Goal: Information Seeking & Learning: Learn about a topic

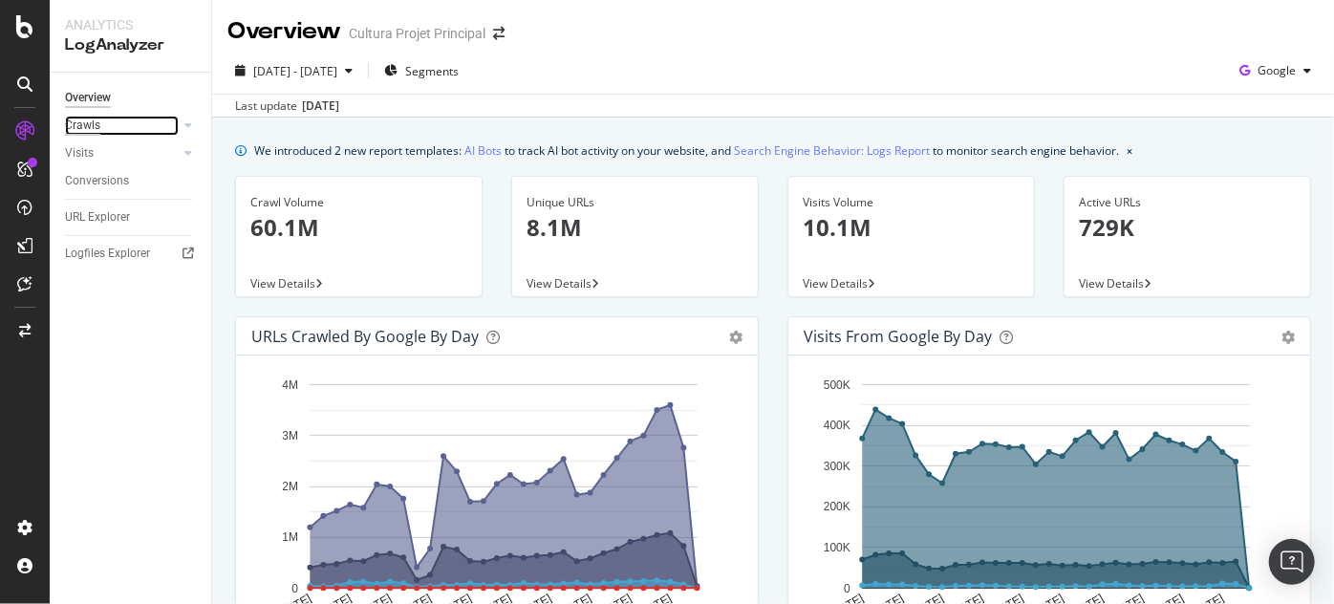
click at [99, 119] on div "Crawls" at bounding box center [82, 126] width 35 height 20
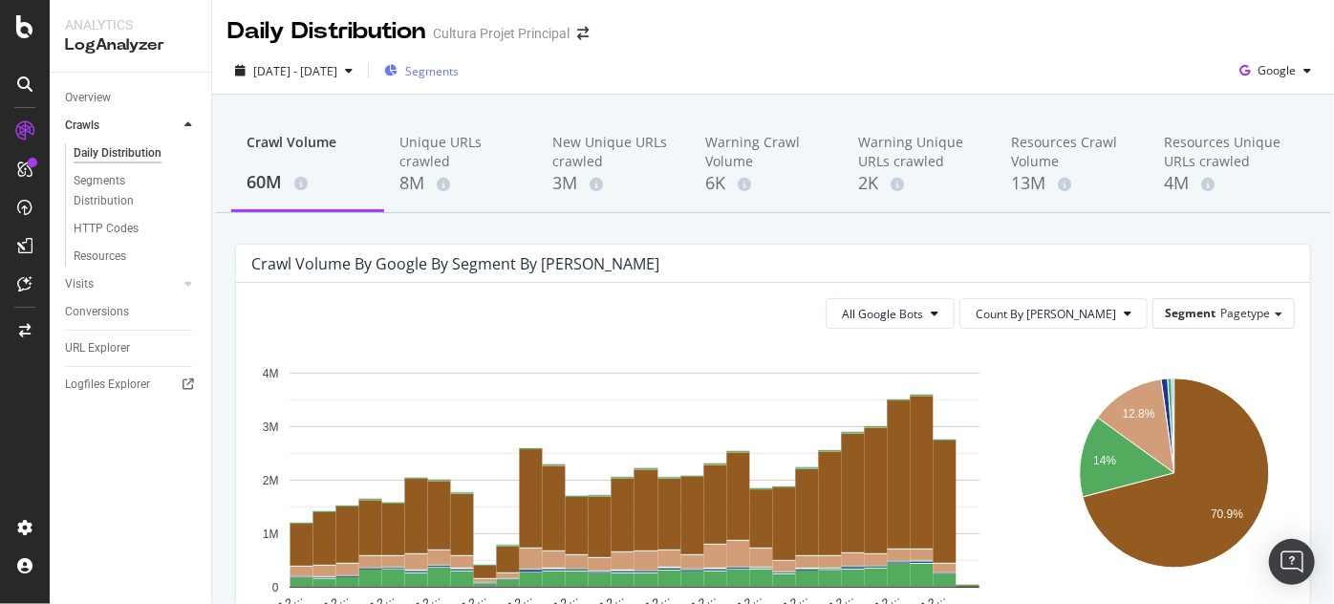
click at [459, 60] on div "Segments" at bounding box center [421, 70] width 75 height 29
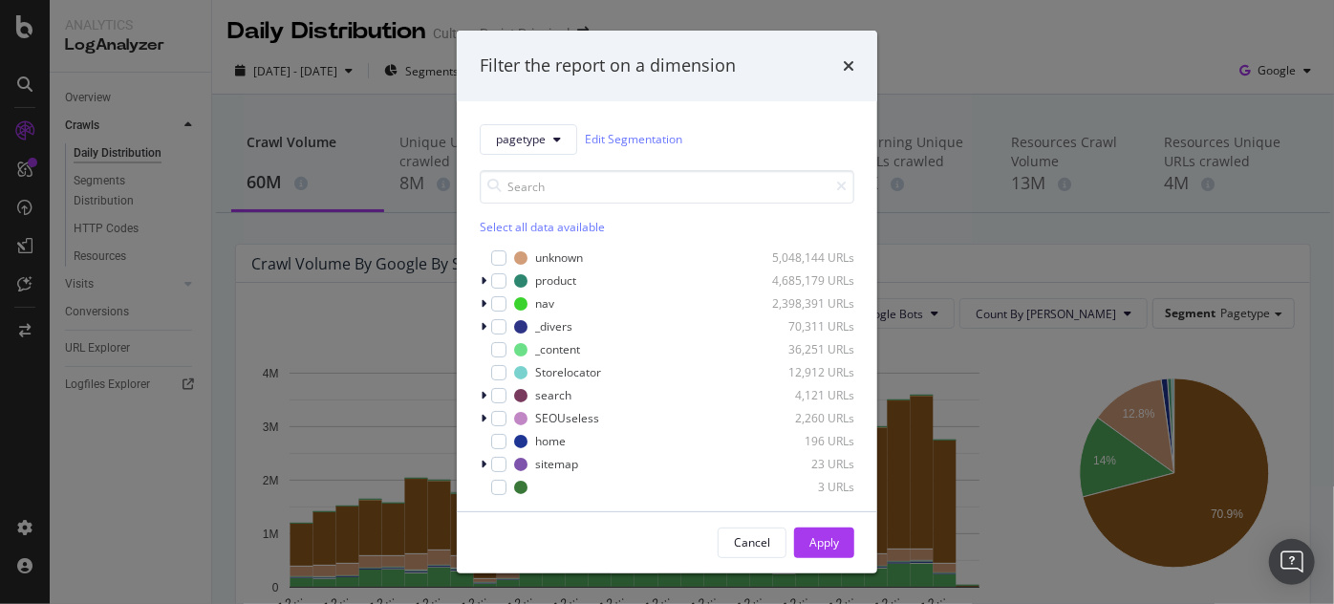
click at [1019, 75] on div "Filter the report on a dimension pagetype Edit Segmentation Select all data ava…" at bounding box center [667, 302] width 1334 height 604
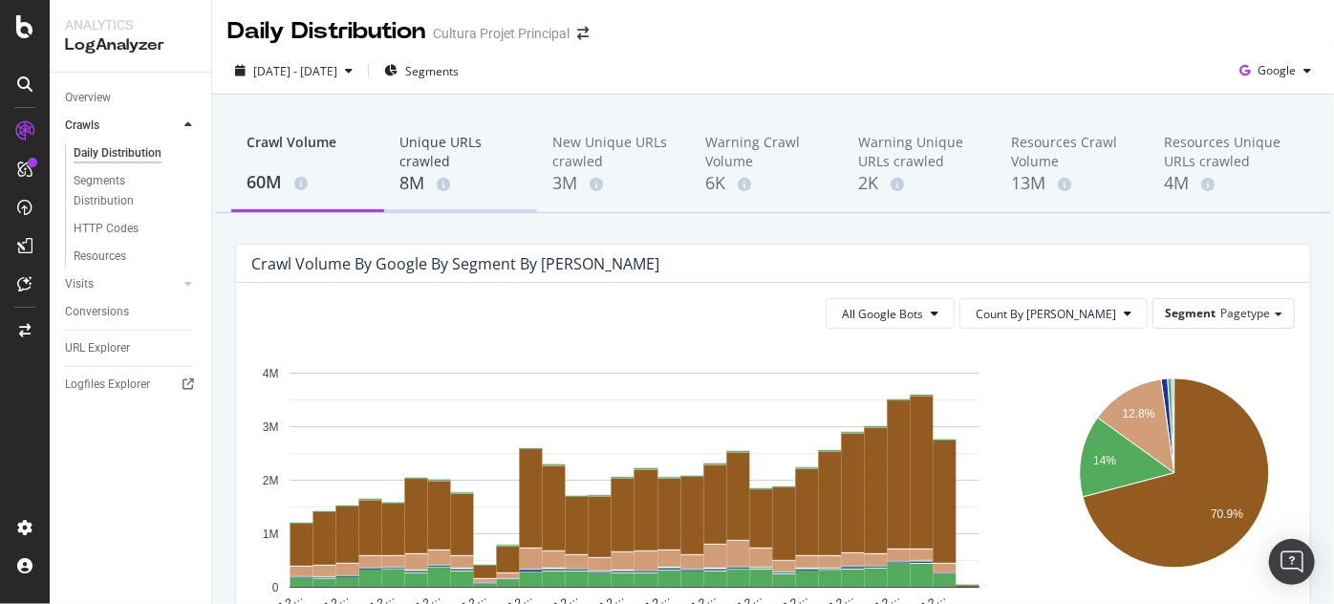
click at [449, 147] on div "Unique URLs crawled" at bounding box center [460, 152] width 122 height 38
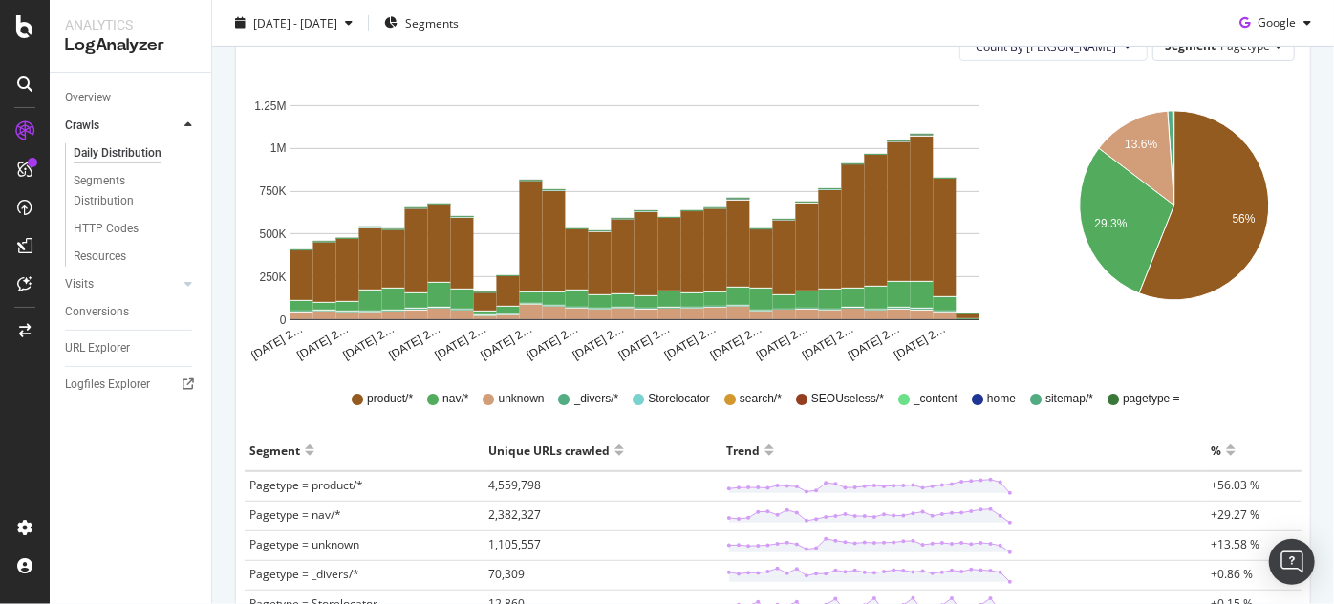
scroll to position [370, 0]
